Goal: Information Seeking & Learning: Learn about a topic

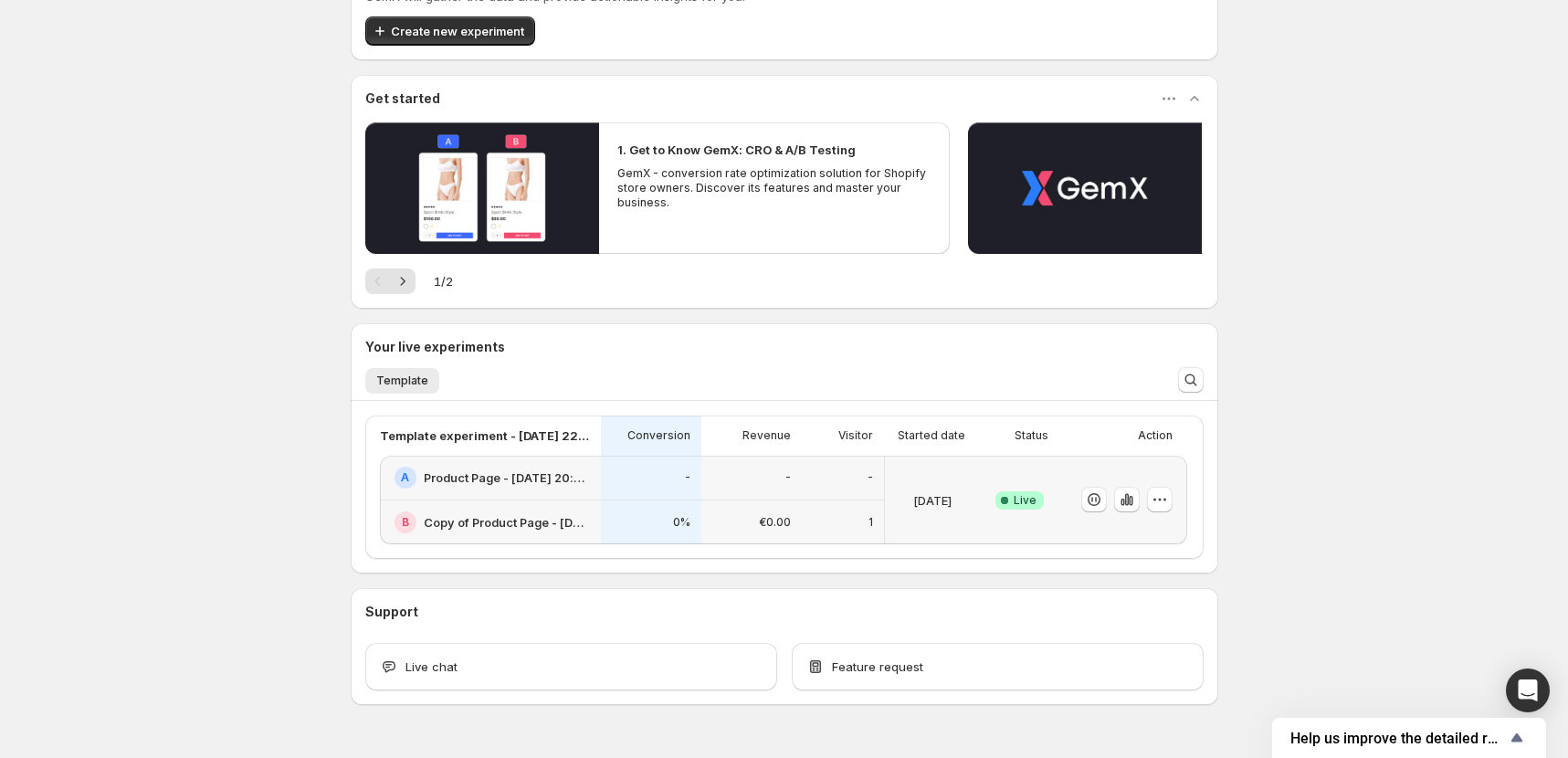
scroll to position [286, 0]
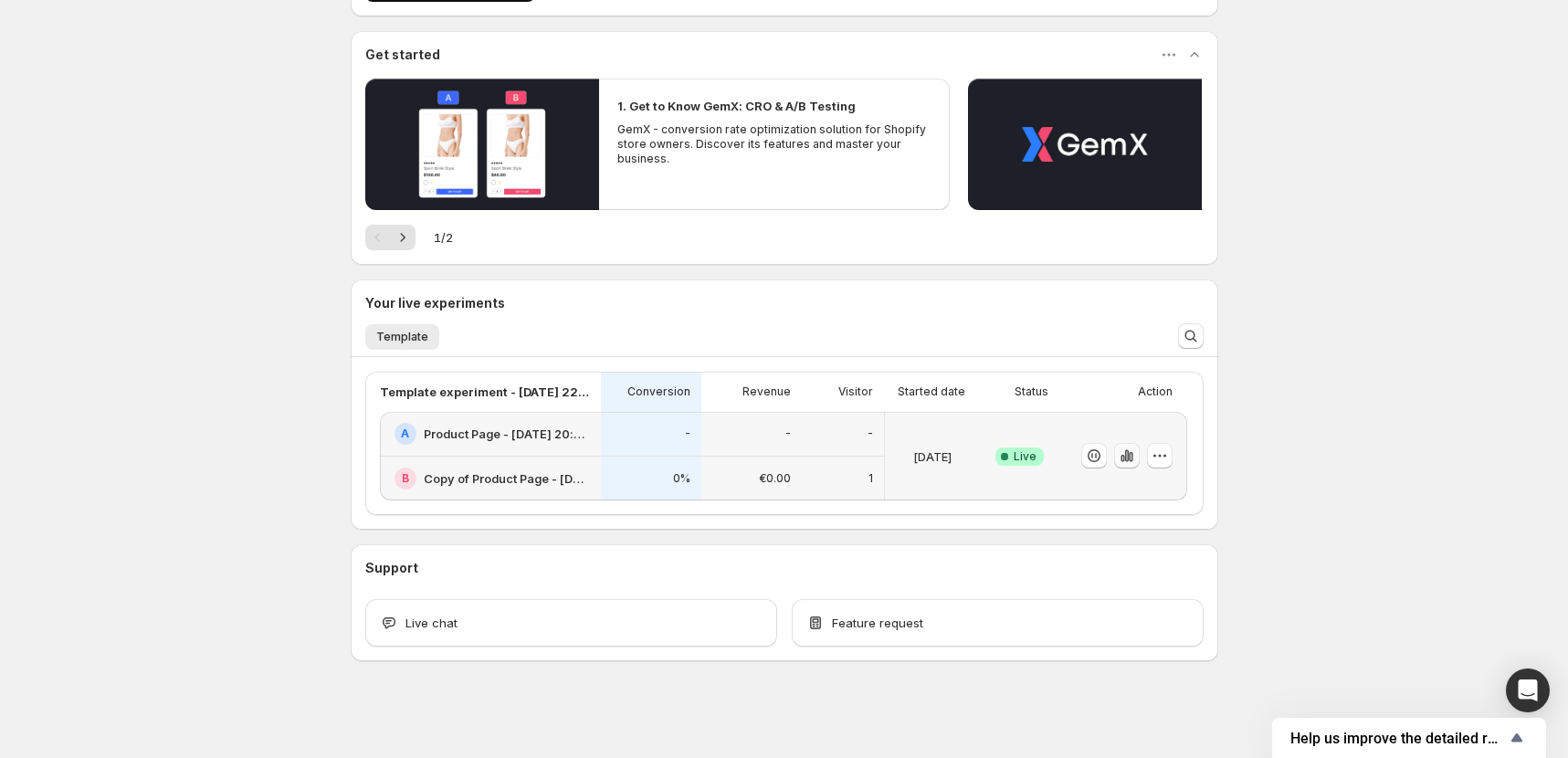
click at [1127, 457] on icon "button" at bounding box center [1126, 455] width 18 height 18
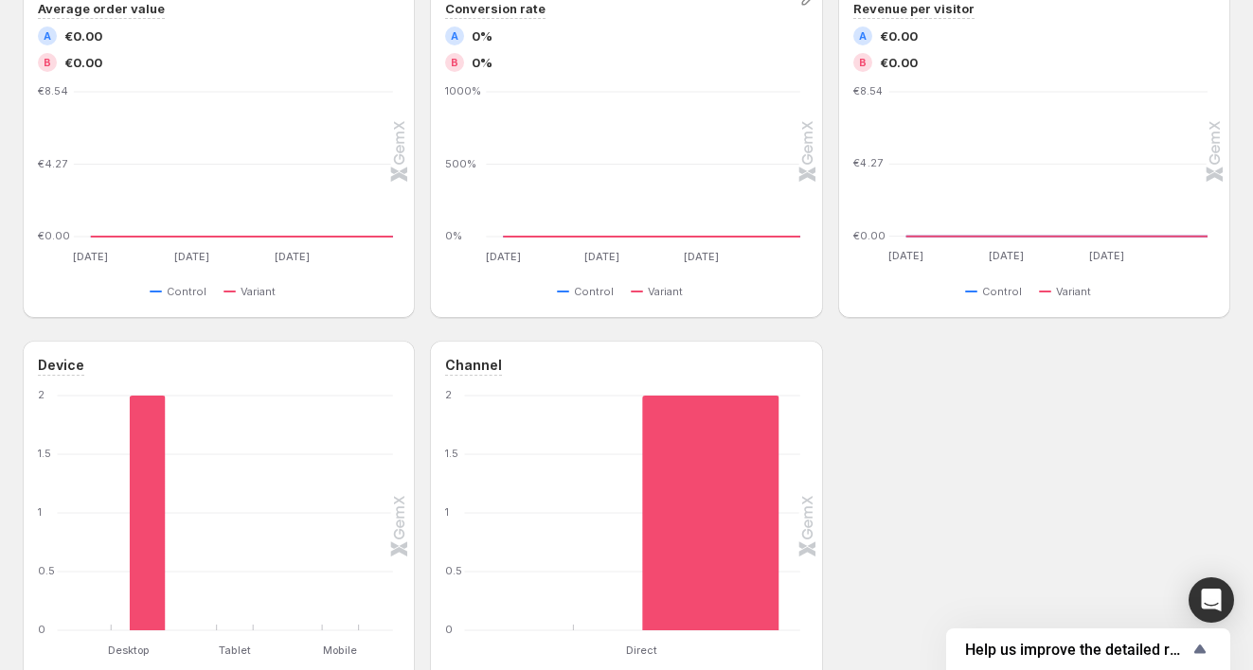
scroll to position [379, 0]
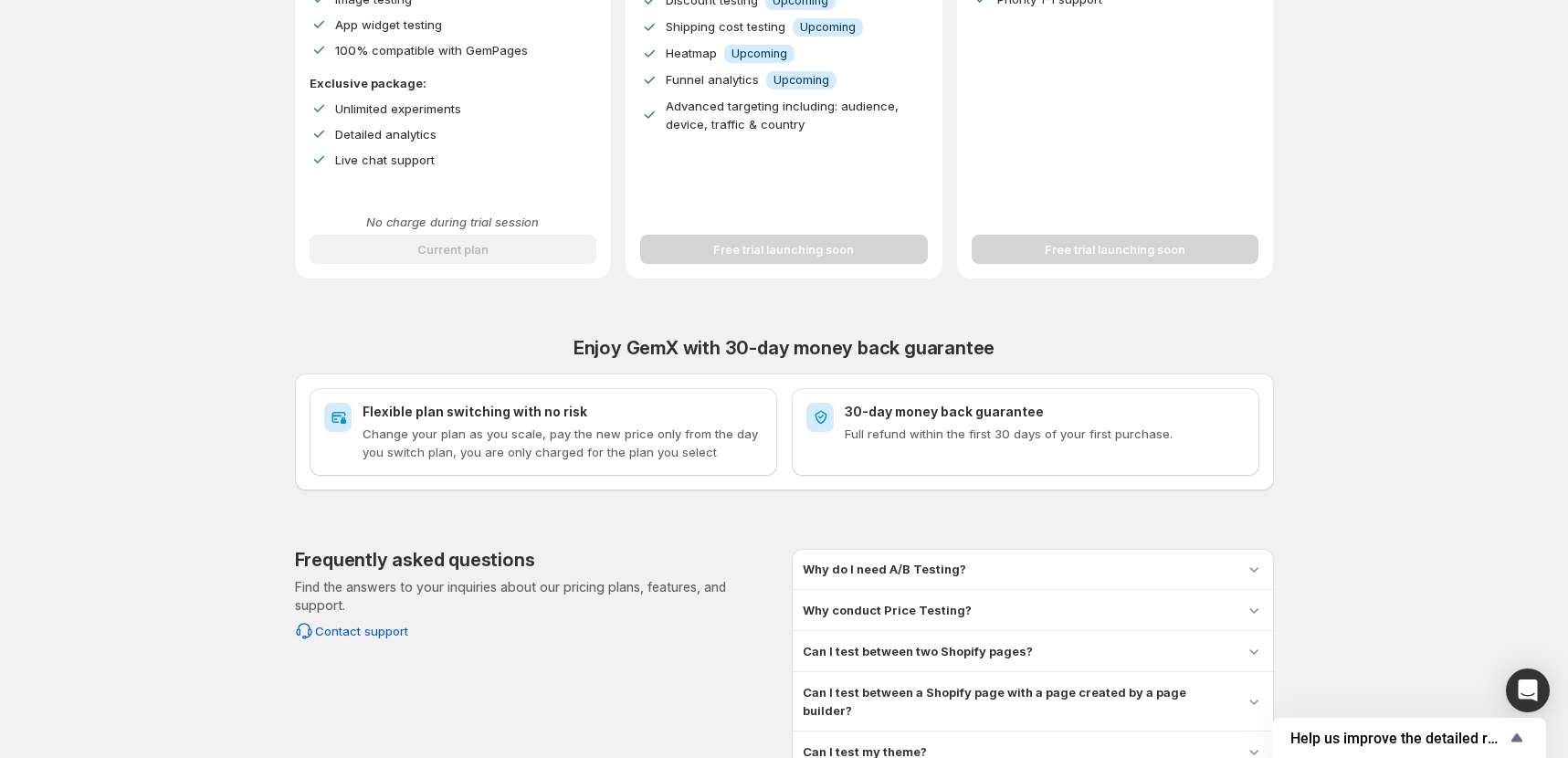
scroll to position [609, 0]
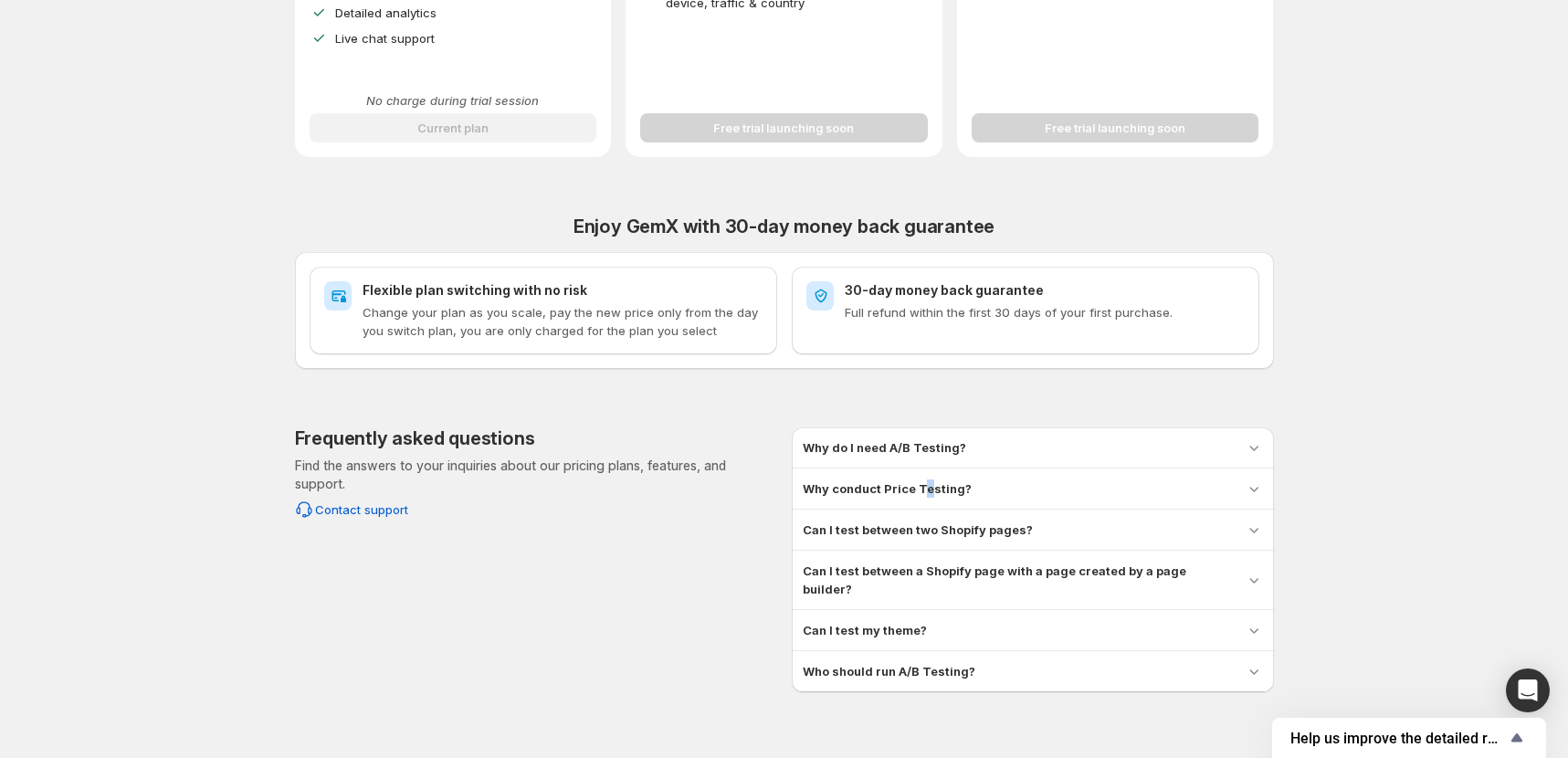
click at [930, 479] on h3 "Why conduct Price Testing?" at bounding box center [886, 488] width 169 height 18
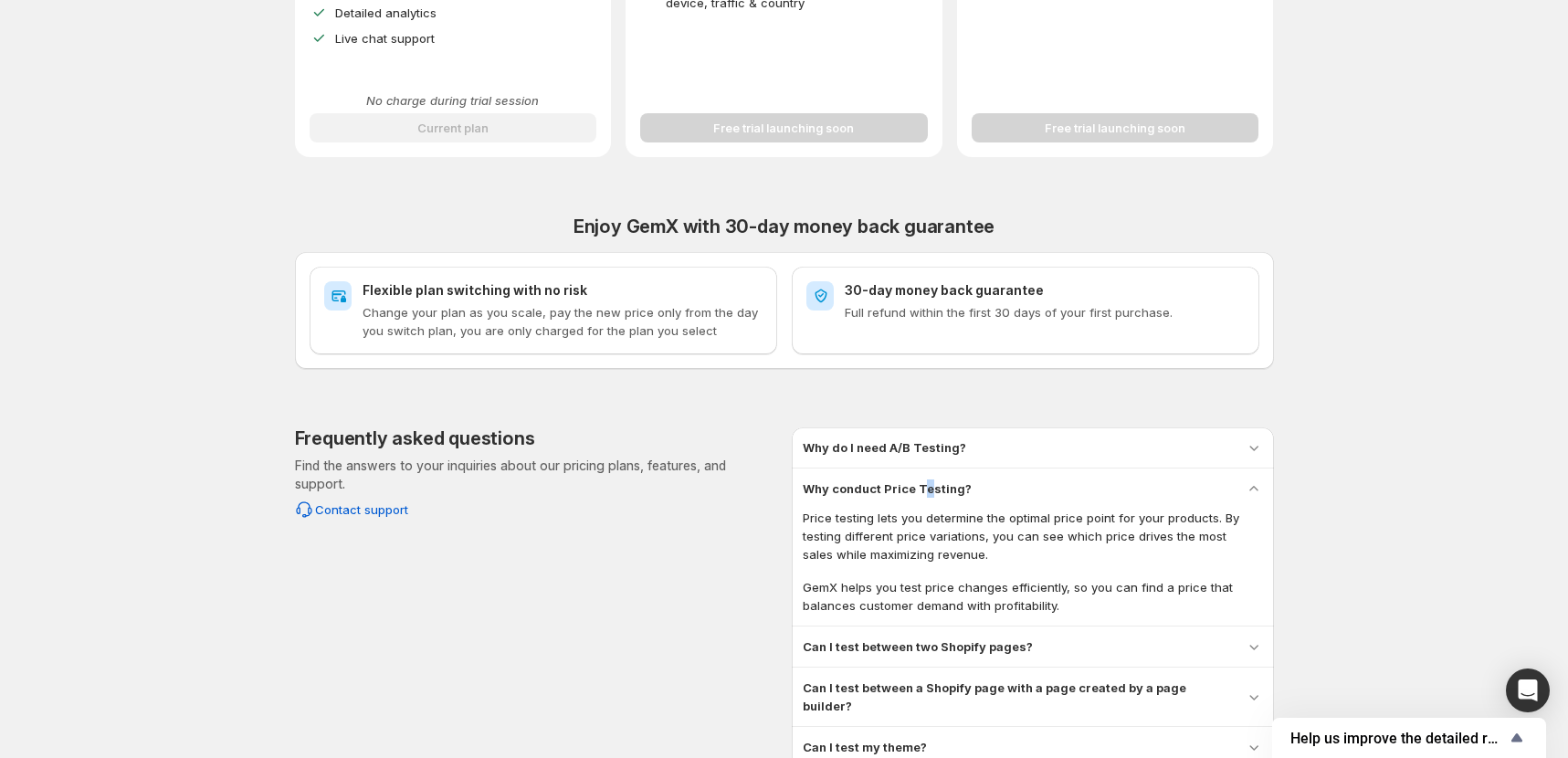
scroll to position [731, 0]
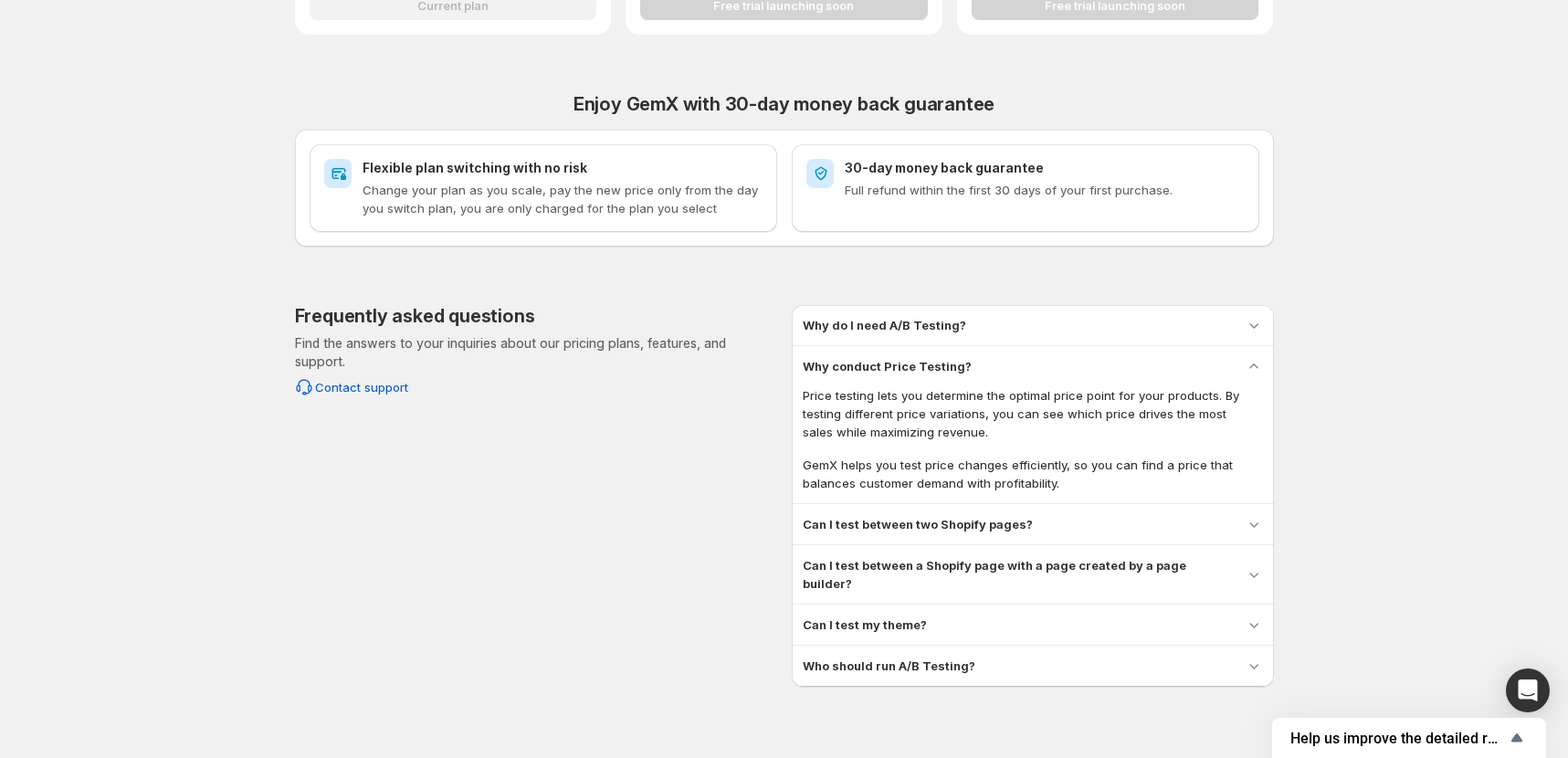
click at [851, 615] on h3 "Can I test my theme?" at bounding box center [864, 624] width 124 height 18
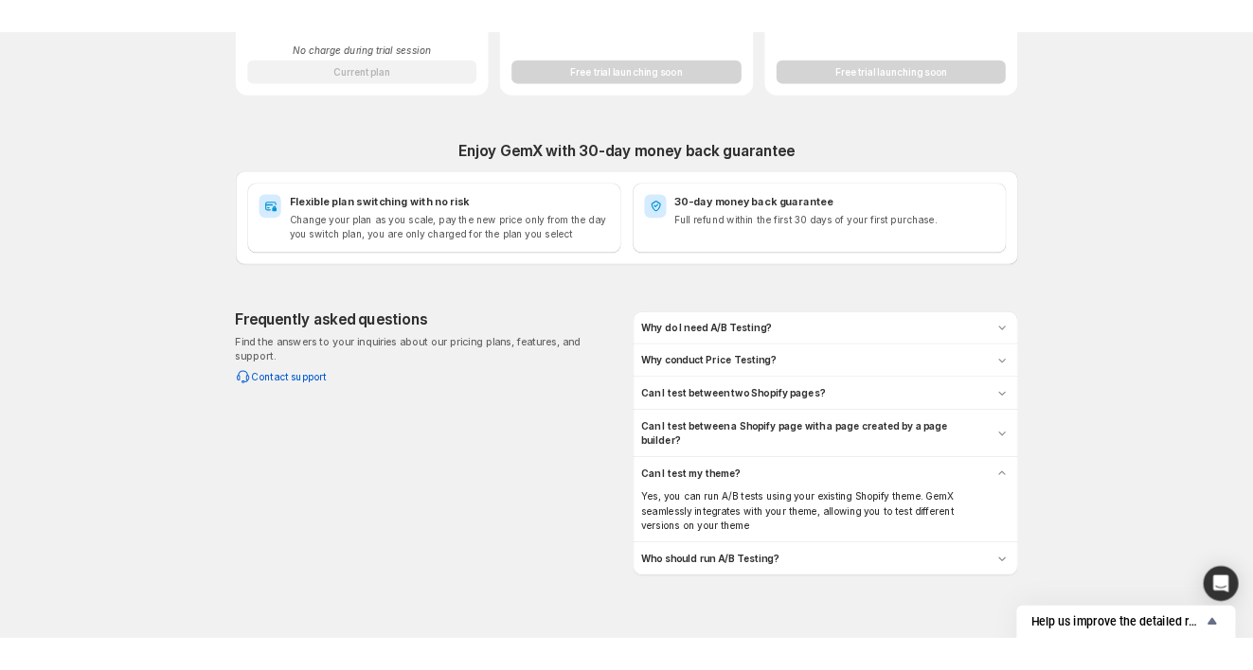
scroll to position [333, 0]
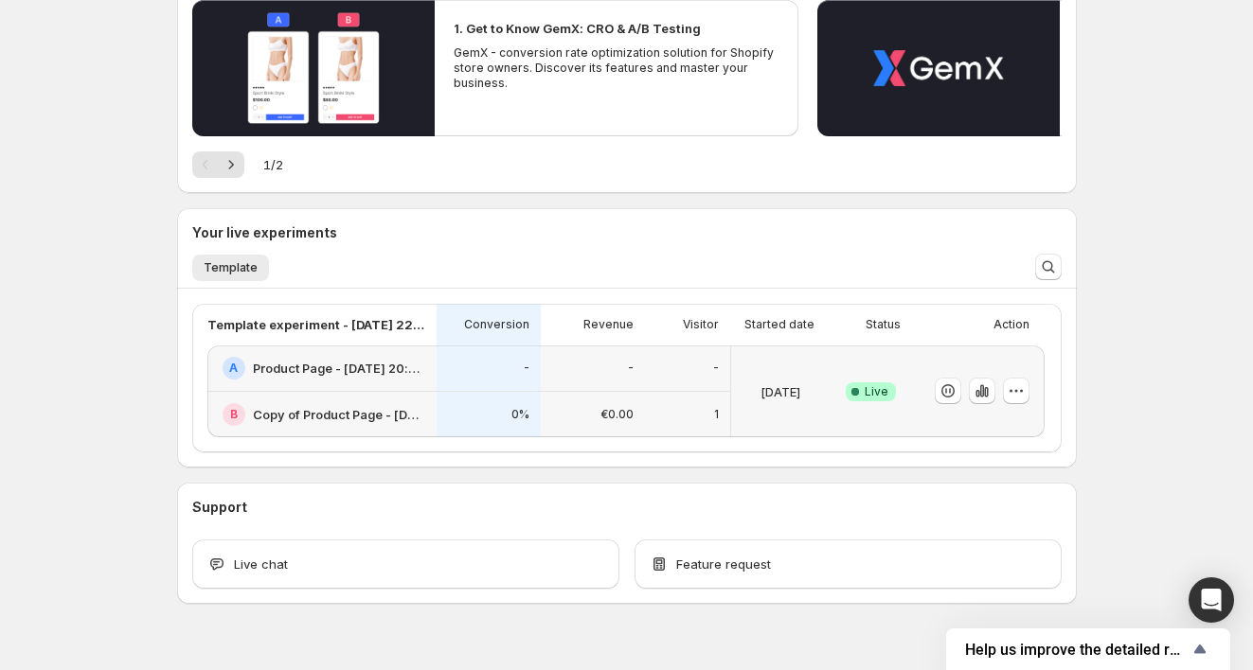
scroll to position [413, 0]
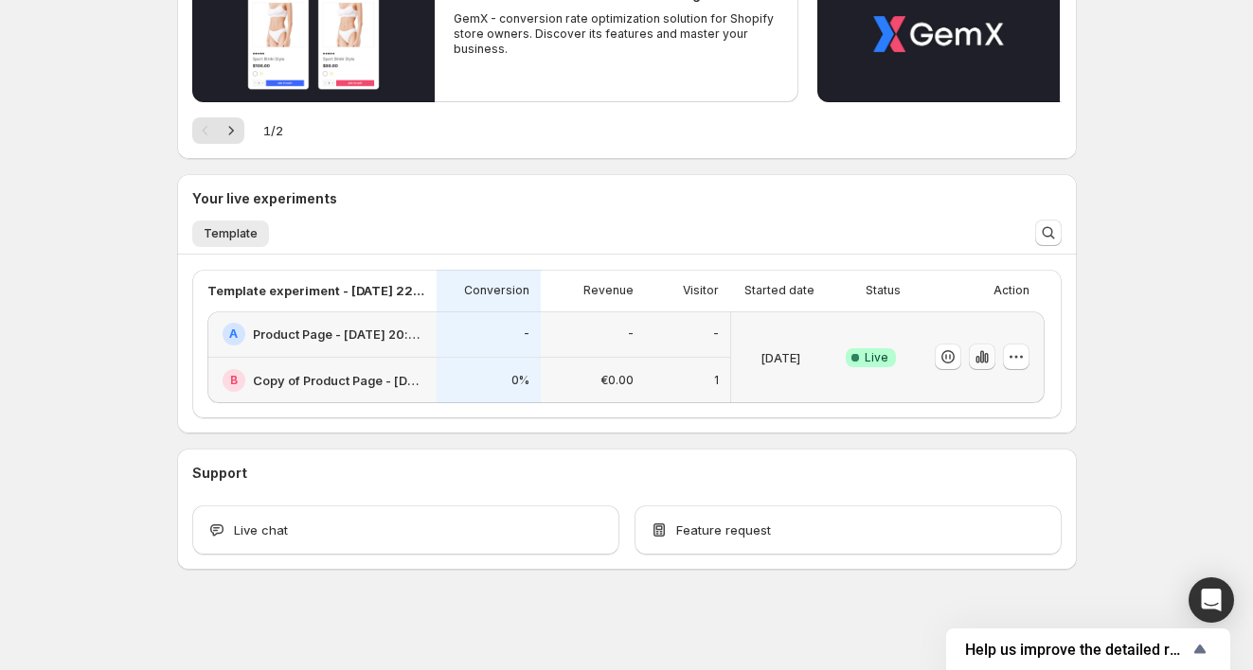
click at [986, 363] on icon "button" at bounding box center [982, 357] width 19 height 19
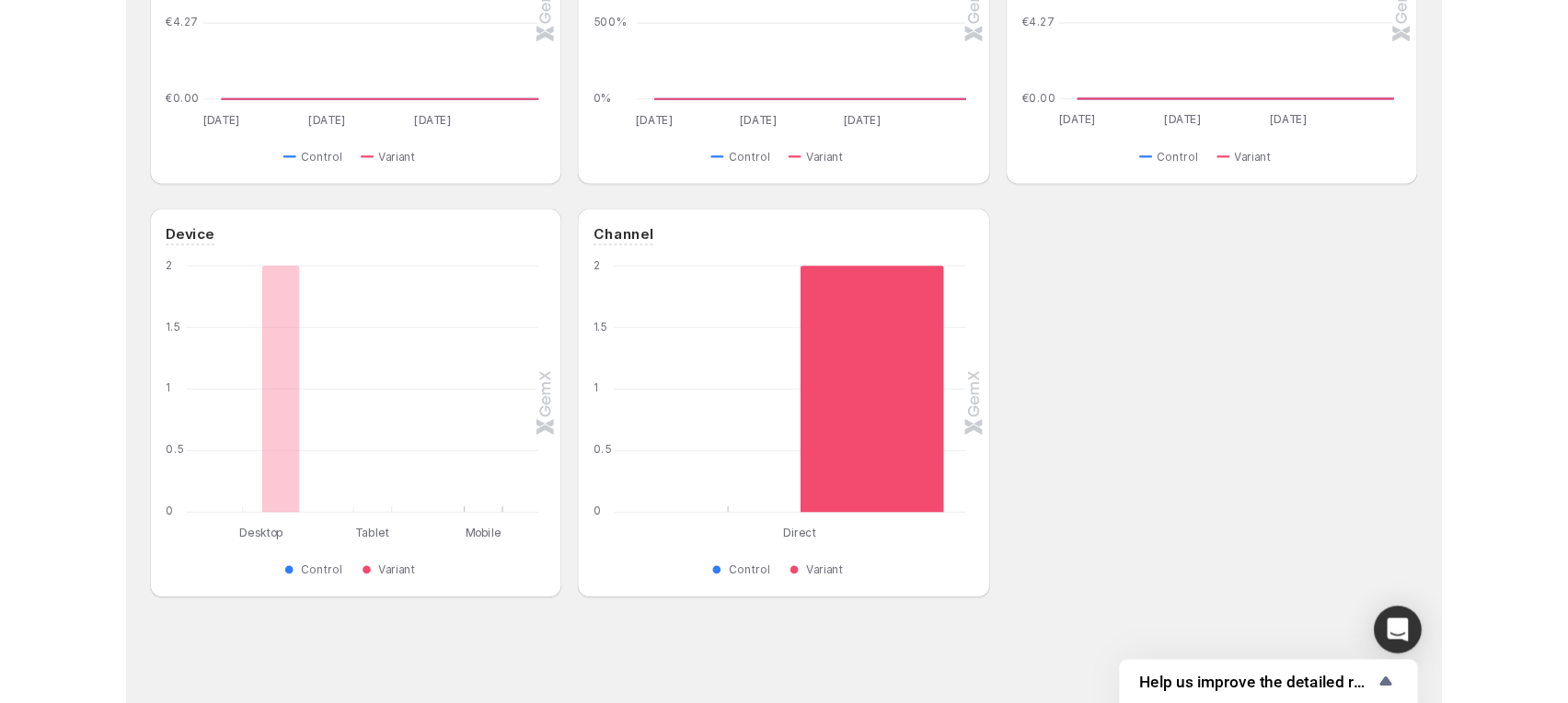
scroll to position [383, 0]
